Goal: Task Accomplishment & Management: Complete application form

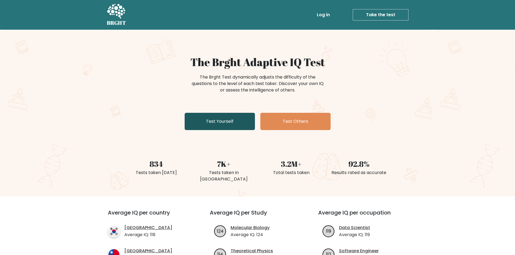
click at [204, 126] on link "Test Yourself" at bounding box center [219, 121] width 70 height 17
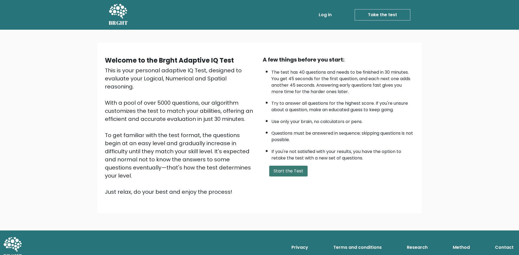
click at [276, 171] on button "Start the Test" at bounding box center [288, 171] width 38 height 11
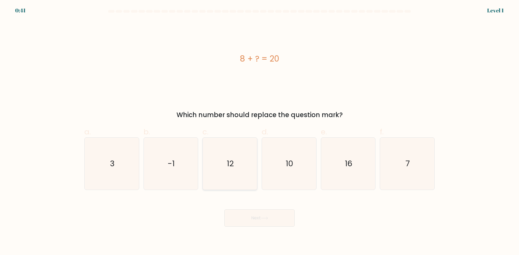
click at [226, 167] on icon "12" at bounding box center [230, 164] width 52 height 52
click at [259, 131] on input "c. 12" at bounding box center [259, 130] width 0 height 4
radio input "true"
click at [268, 216] on button "Next" at bounding box center [259, 218] width 70 height 17
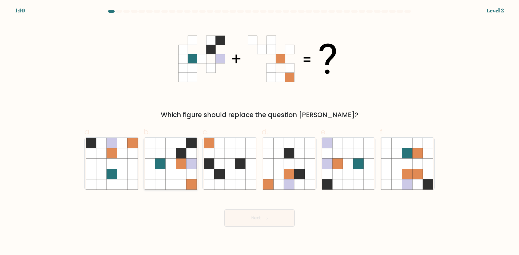
click at [176, 161] on icon at bounding box center [171, 164] width 10 height 10
click at [259, 131] on input "b." at bounding box center [259, 130] width 0 height 4
radio input "true"
click at [247, 219] on button "Next" at bounding box center [259, 218] width 70 height 17
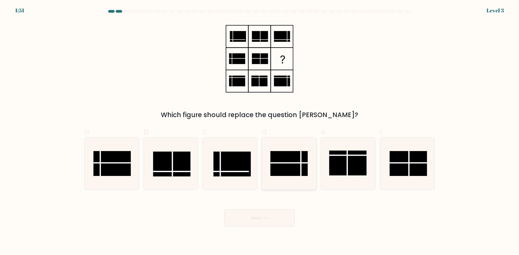
click at [292, 164] on rect at bounding box center [288, 163] width 37 height 25
click at [260, 131] on input "d." at bounding box center [259, 130] width 0 height 4
radio input "true"
click at [275, 221] on button "Next" at bounding box center [259, 218] width 70 height 17
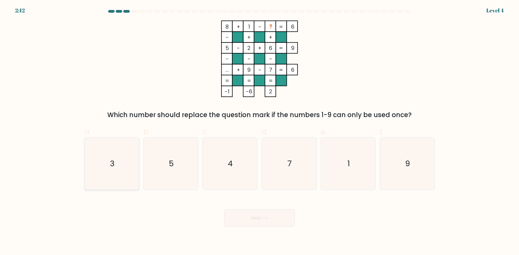
click at [113, 162] on text "3" at bounding box center [112, 163] width 5 height 11
click at [259, 131] on input "a. 3" at bounding box center [259, 130] width 0 height 4
radio input "true"
click at [261, 217] on button "Next" at bounding box center [259, 218] width 70 height 17
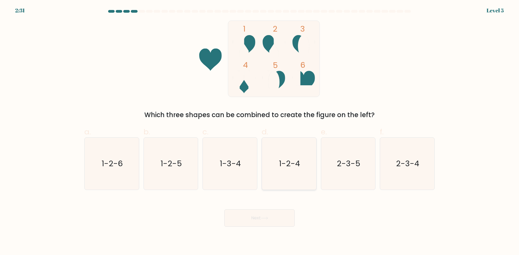
click at [290, 160] on text "1-2-4" at bounding box center [289, 163] width 21 height 11
click at [260, 131] on input "d. 1-2-4" at bounding box center [259, 130] width 0 height 4
radio input "true"
click at [249, 217] on button "Next" at bounding box center [259, 218] width 70 height 17
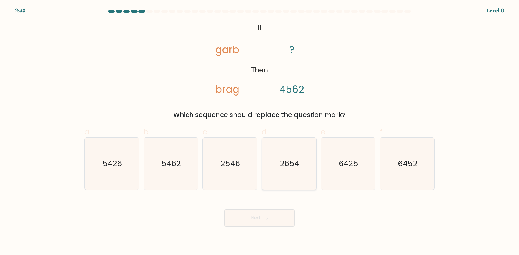
click at [286, 166] on text "2654" at bounding box center [289, 163] width 19 height 11
click at [260, 131] on input "d. 2654" at bounding box center [259, 130] width 0 height 4
radio input "true"
click at [264, 223] on button "Next" at bounding box center [259, 218] width 70 height 17
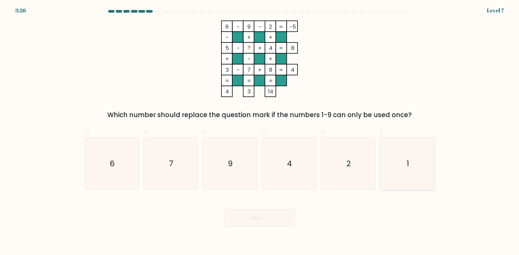
click at [406, 161] on icon "1" at bounding box center [407, 164] width 52 height 52
click at [260, 131] on input "f. 1" at bounding box center [259, 130] width 0 height 4
radio input "true"
click at [268, 217] on icon at bounding box center [264, 218] width 7 height 3
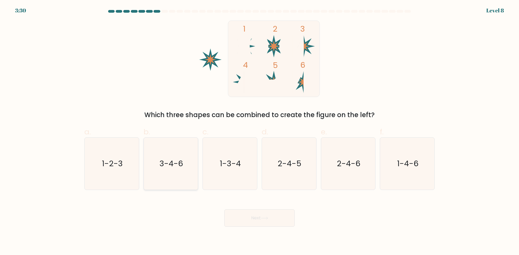
click at [175, 164] on text "3-4-6" at bounding box center [170, 163] width 23 height 11
click at [259, 131] on input "b. 3-4-6" at bounding box center [259, 130] width 0 height 4
radio input "true"
click at [258, 221] on button "Next" at bounding box center [259, 218] width 70 height 17
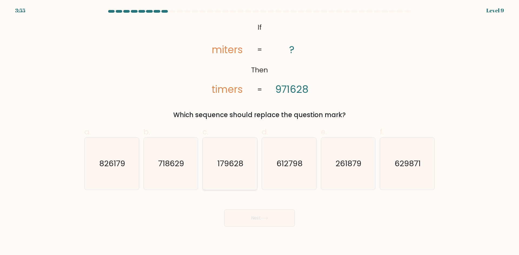
click at [227, 163] on text "179628" at bounding box center [230, 163] width 26 height 11
click at [259, 131] on input "c. 179628" at bounding box center [259, 130] width 0 height 4
radio input "true"
click at [255, 212] on button "Next" at bounding box center [259, 218] width 70 height 17
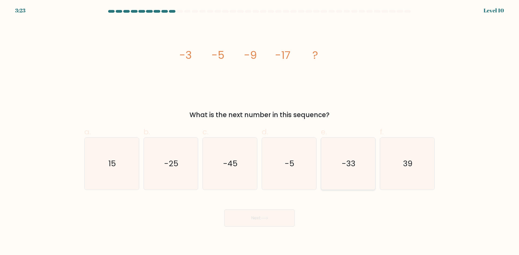
click at [357, 159] on icon "-33" at bounding box center [348, 164] width 52 height 52
click at [260, 131] on input "e. -33" at bounding box center [259, 130] width 0 height 4
radio input "true"
click at [272, 218] on button "Next" at bounding box center [259, 218] width 70 height 17
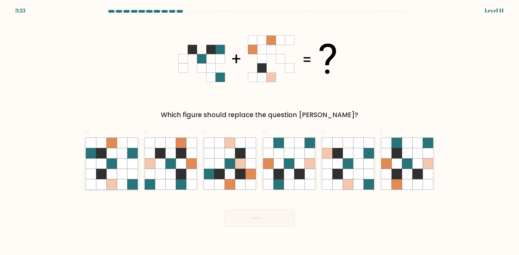
click at [119, 160] on icon at bounding box center [122, 164] width 10 height 10
click at [259, 131] on input "a." at bounding box center [259, 130] width 0 height 4
radio input "true"
click at [254, 224] on button "Next" at bounding box center [259, 218] width 70 height 17
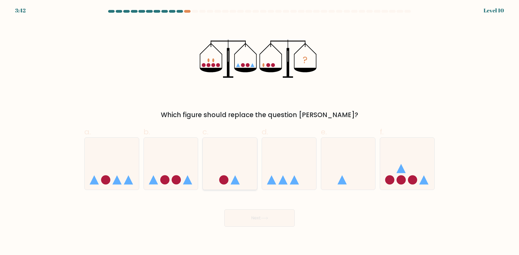
click at [222, 176] on circle at bounding box center [223, 180] width 9 height 9
click at [259, 131] on input "c." at bounding box center [259, 130] width 0 height 4
radio input "true"
click at [264, 222] on button "Next" at bounding box center [259, 218] width 70 height 17
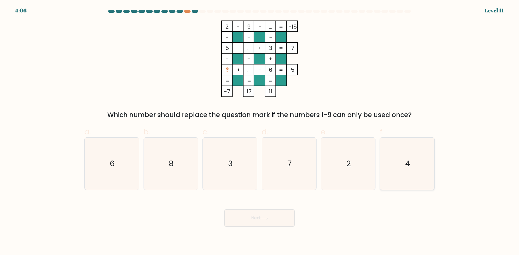
click at [402, 159] on icon "4" at bounding box center [407, 164] width 52 height 52
click at [260, 131] on input "f. 4" at bounding box center [259, 130] width 0 height 4
radio input "true"
click at [261, 222] on button "Next" at bounding box center [259, 218] width 70 height 17
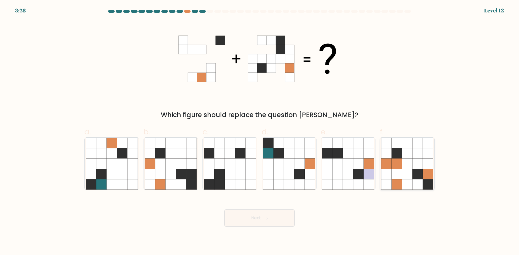
click at [413, 160] on icon at bounding box center [417, 164] width 10 height 10
click at [260, 131] on input "f." at bounding box center [259, 130] width 0 height 4
radio input "true"
click at [280, 218] on button "Next" at bounding box center [259, 218] width 70 height 17
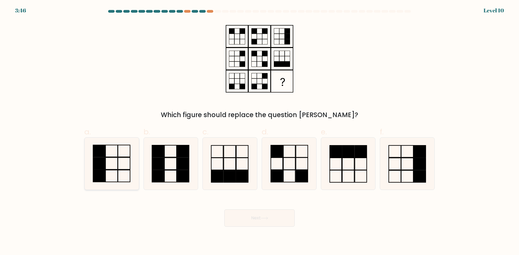
click at [121, 152] on icon at bounding box center [112, 164] width 52 height 52
click at [259, 131] on input "a." at bounding box center [259, 130] width 0 height 4
radio input "true"
click at [276, 217] on button "Next" at bounding box center [259, 218] width 70 height 17
